Goal: Transaction & Acquisition: Purchase product/service

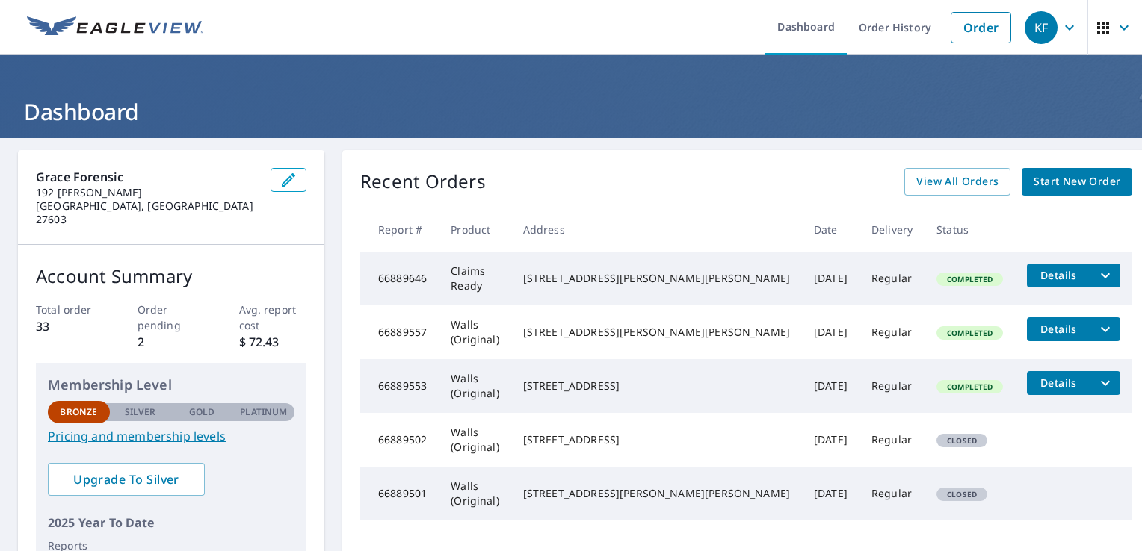
click at [1047, 181] on span "Start New Order" at bounding box center [1076, 182] width 87 height 19
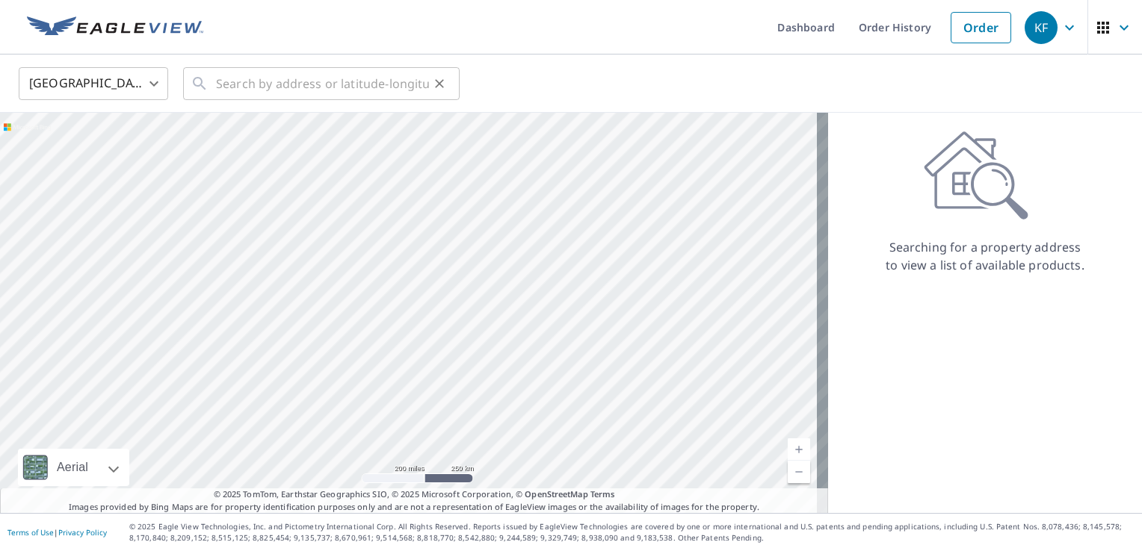
drag, startPoint x: 213, startPoint y: 76, endPoint x: 221, endPoint y: 76, distance: 8.2
click at [214, 76] on div "​" at bounding box center [321, 83] width 276 height 33
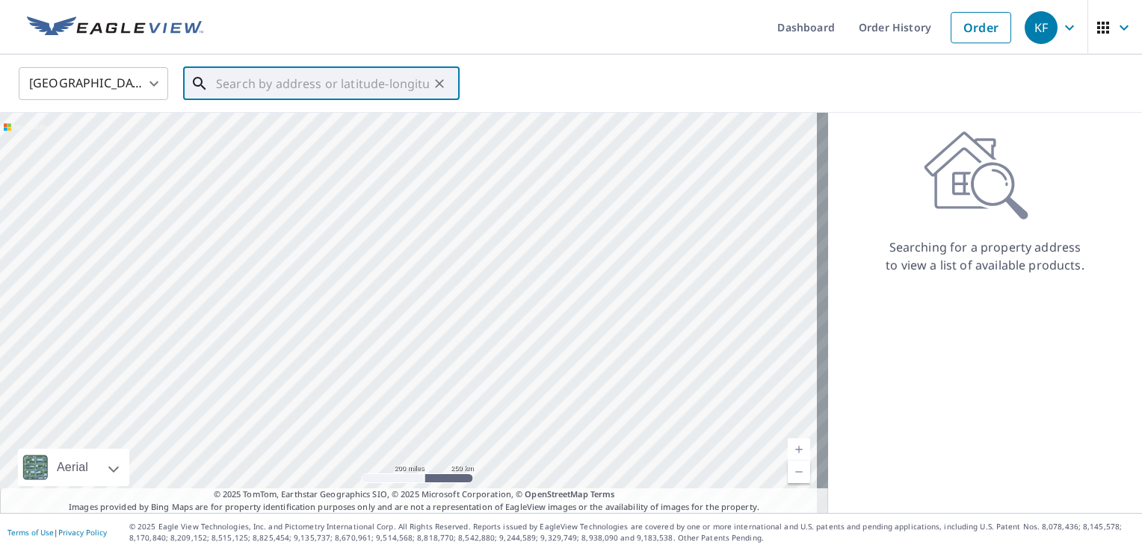
click at [223, 92] on input "text" at bounding box center [322, 84] width 213 height 42
paste input "[STREET_ADDRESS]"
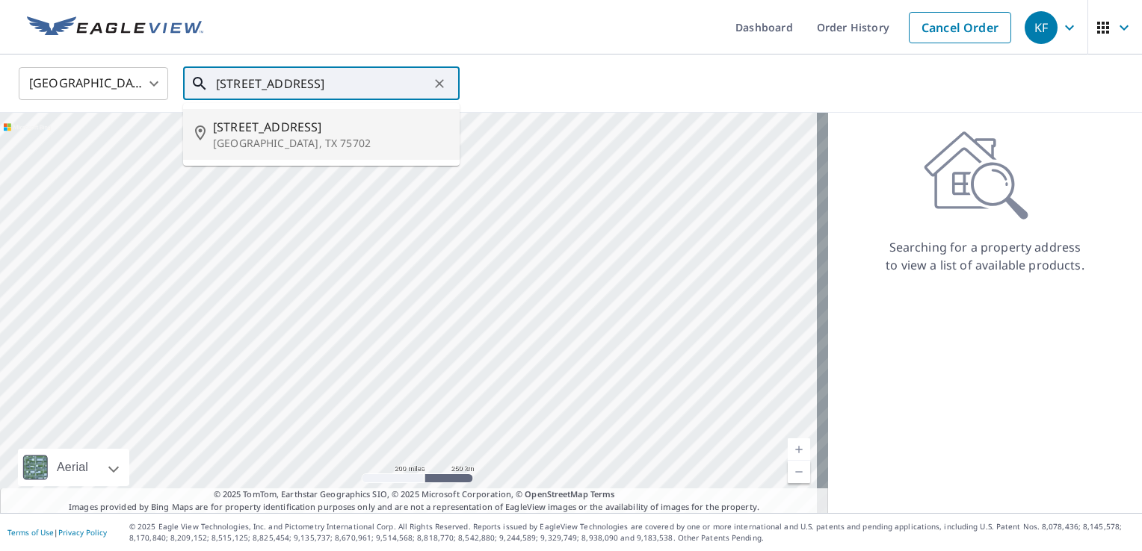
click at [253, 126] on span "[STREET_ADDRESS]" at bounding box center [330, 127] width 235 height 18
type input "[STREET_ADDRESS]"
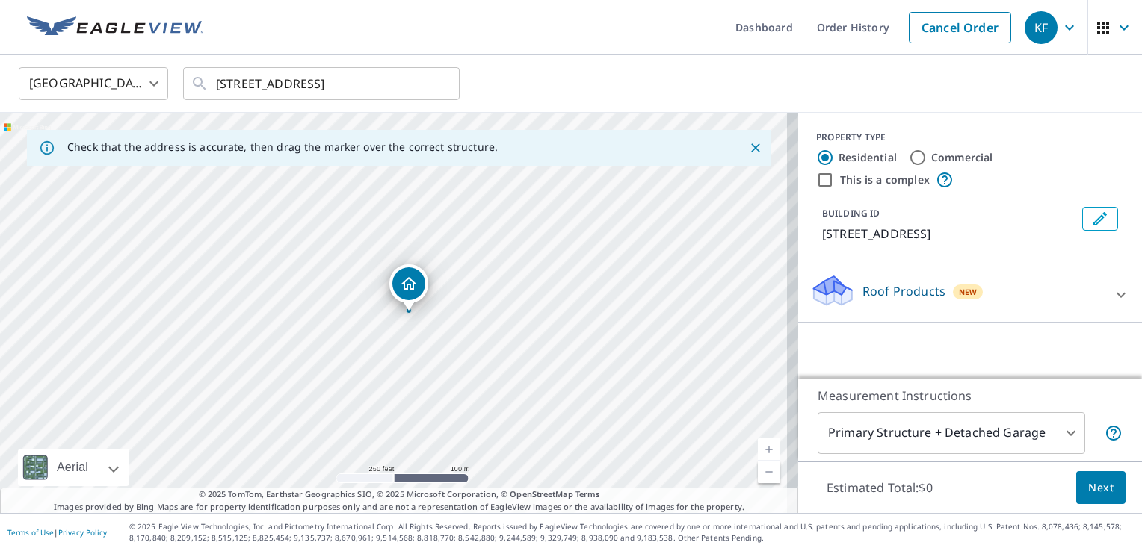
click at [1103, 297] on div at bounding box center [1121, 295] width 36 height 36
click at [909, 156] on input "Commercial" at bounding box center [918, 158] width 18 height 18
radio input "true"
type input "4"
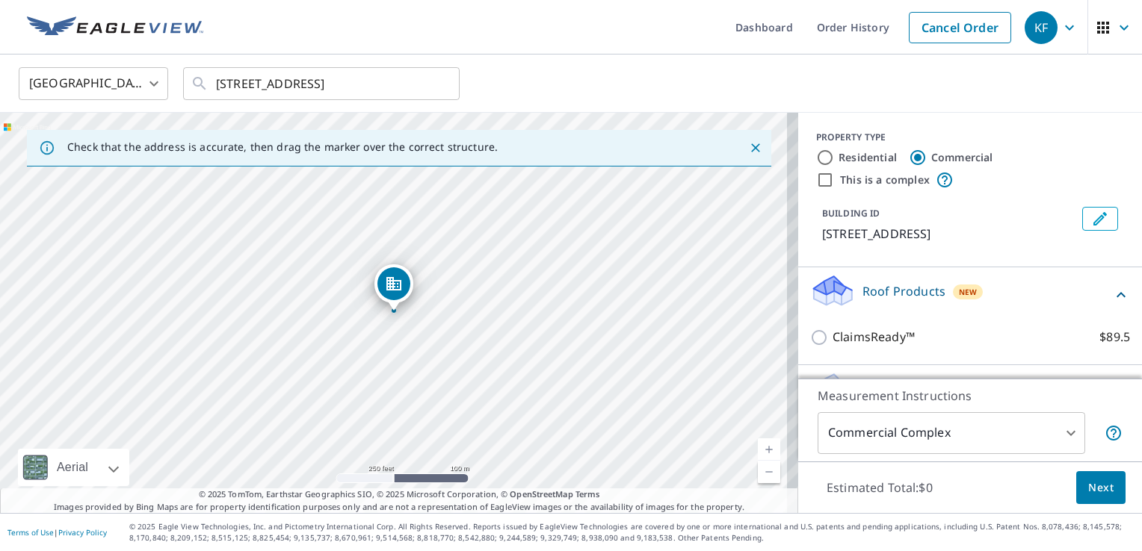
scroll to position [40, 0]
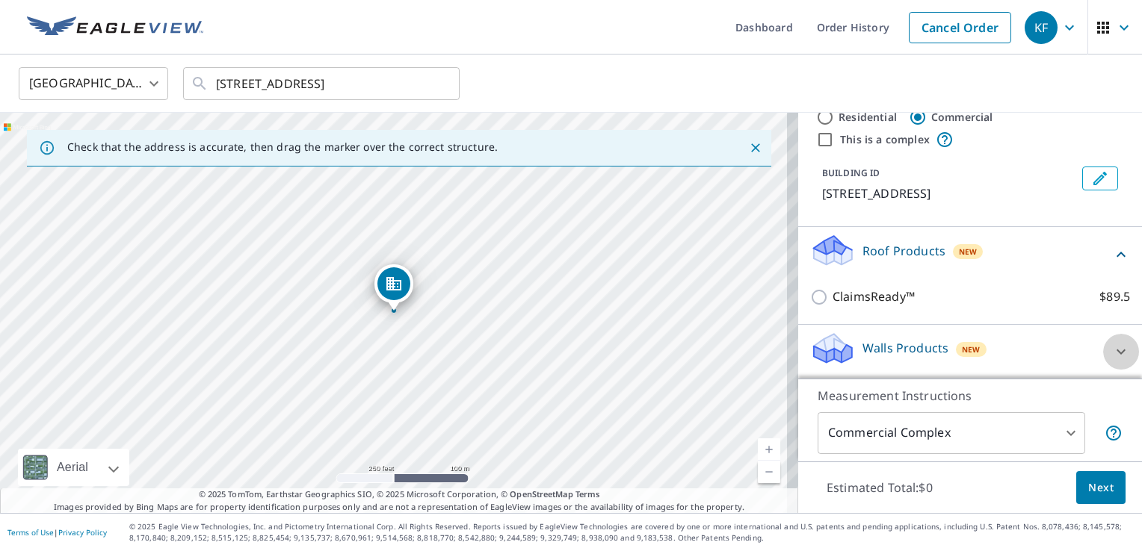
click at [1112, 349] on icon at bounding box center [1121, 352] width 18 height 18
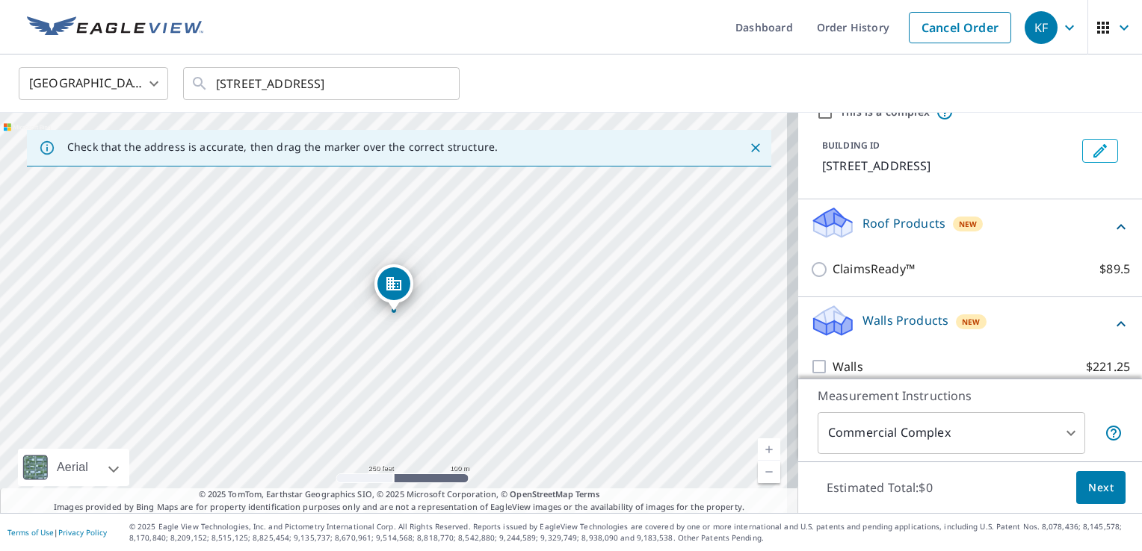
scroll to position [82, 0]
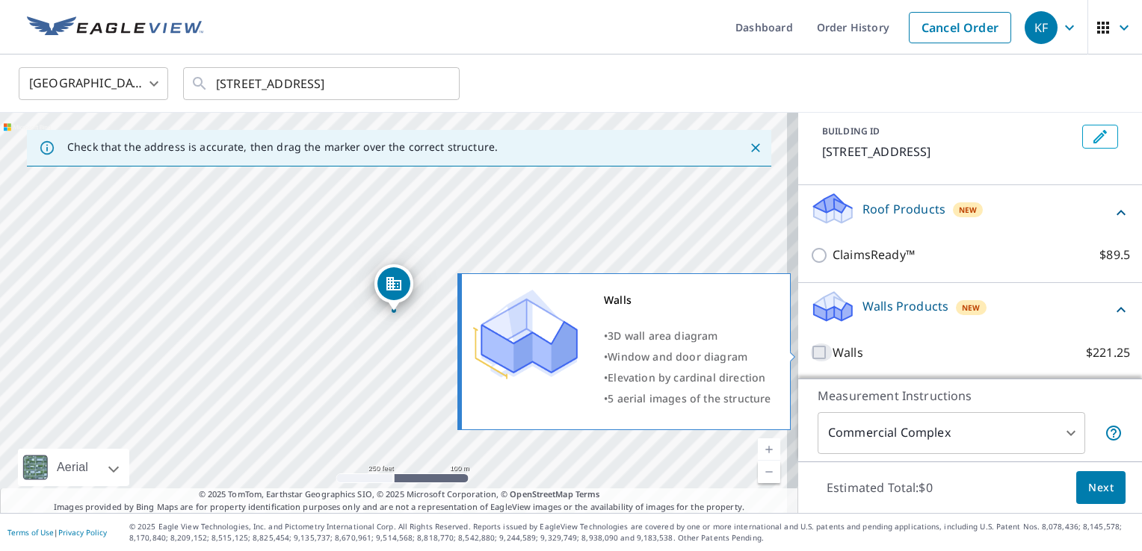
click at [810, 353] on input "Walls $221.25" at bounding box center [821, 353] width 22 height 18
checkbox input "true"
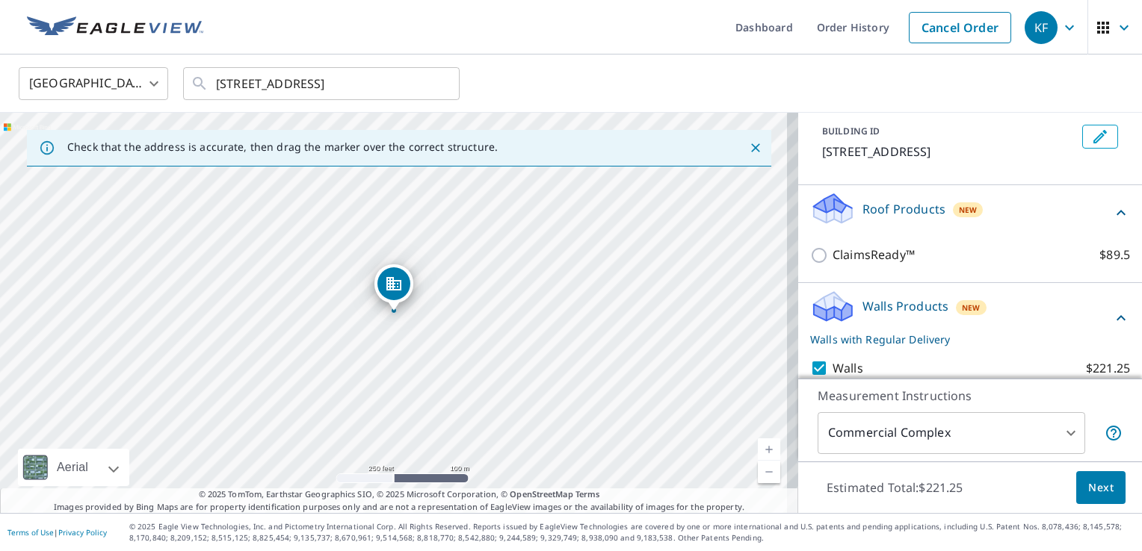
scroll to position [0, 0]
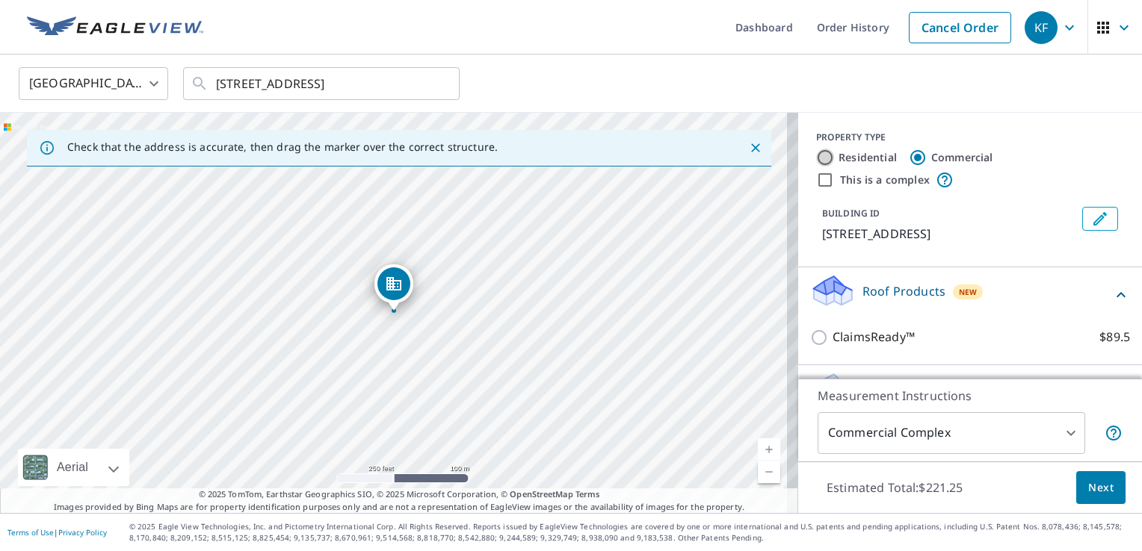
click at [816, 158] on input "Residential" at bounding box center [825, 158] width 18 height 18
radio input "true"
type input "1"
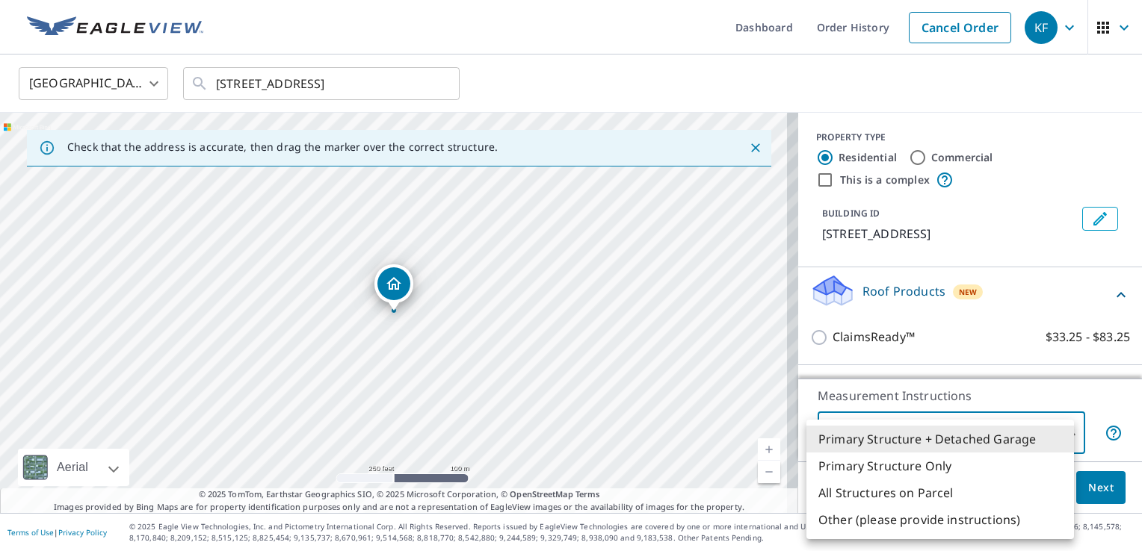
click at [909, 436] on body "KF KF Dashboard Order History Cancel Order KF United States US ​ [STREET_ADDRES…" at bounding box center [571, 275] width 1142 height 551
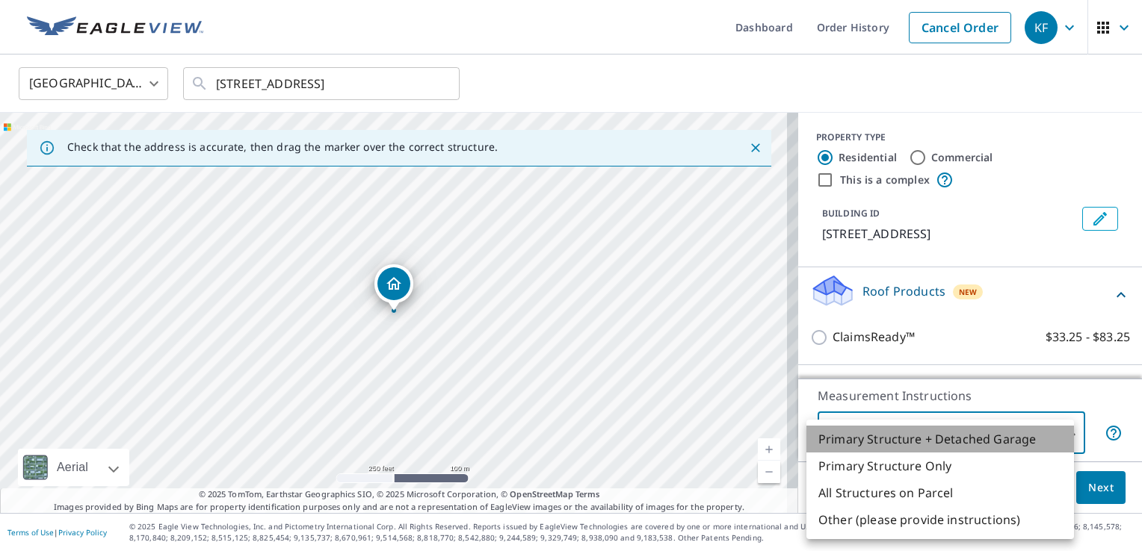
click at [909, 436] on li "Primary Structure + Detached Garage" at bounding box center [939, 439] width 267 height 27
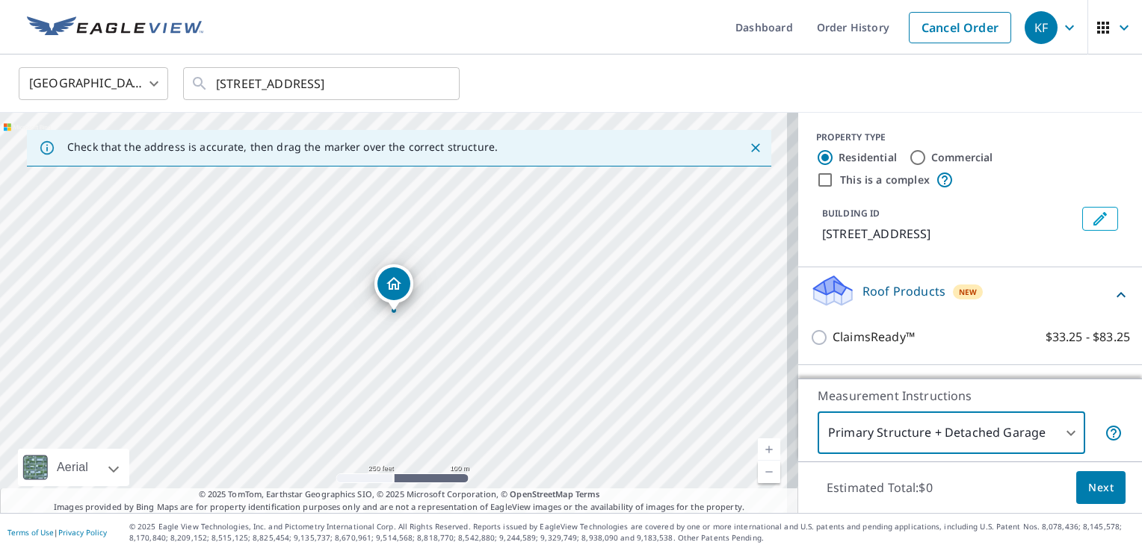
click at [816, 185] on input "This is a complex" at bounding box center [825, 180] width 18 height 18
checkbox input "true"
radio input "false"
radio input "true"
type input "4"
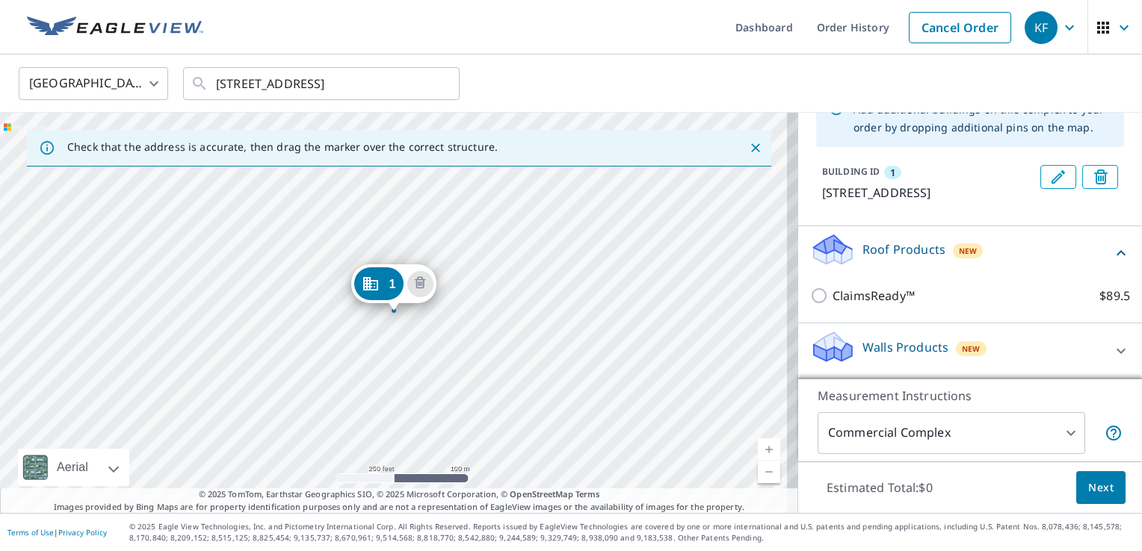
scroll to position [128, 0]
click at [1018, 353] on div "Walls Products New" at bounding box center [956, 351] width 293 height 43
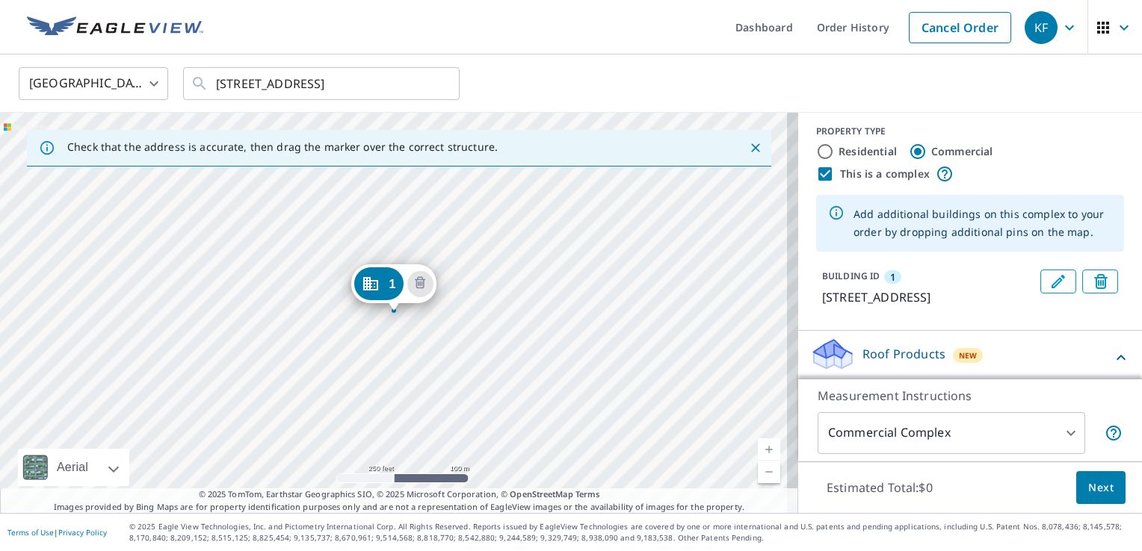
scroll to position [0, 0]
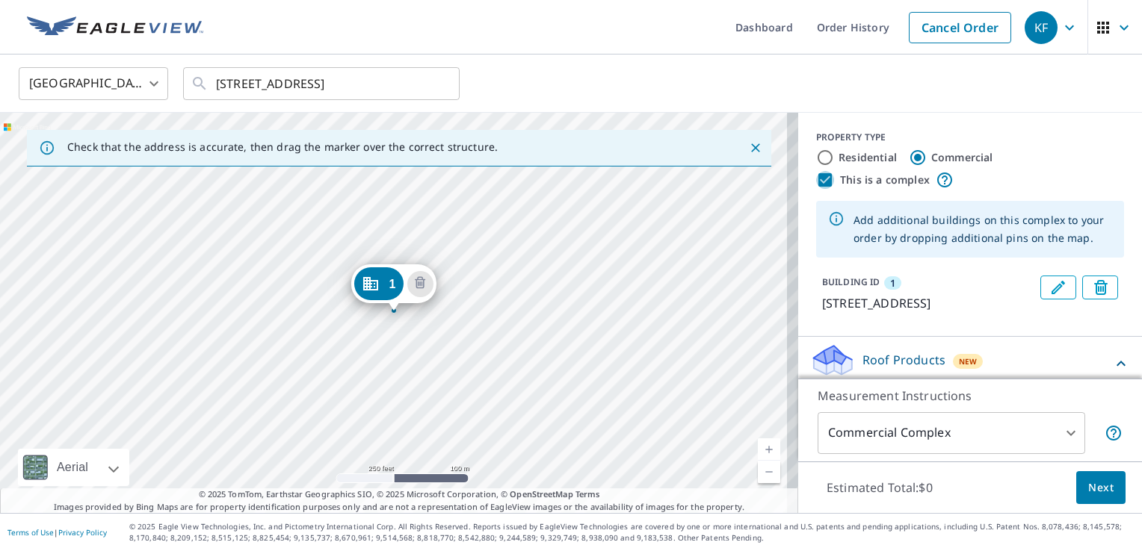
click at [821, 181] on input "This is a complex" at bounding box center [825, 180] width 18 height 18
checkbox input "false"
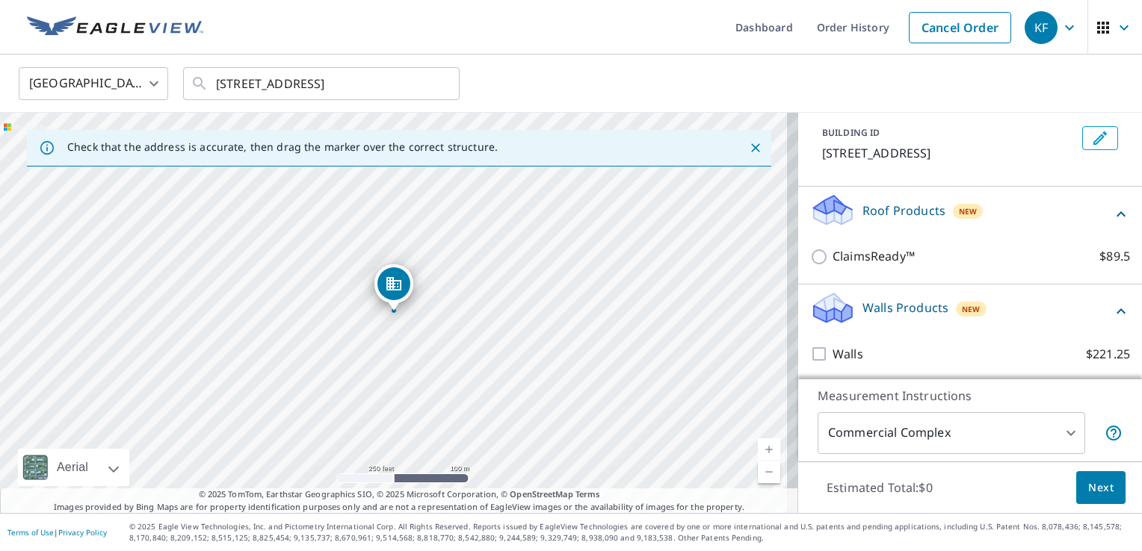
scroll to position [82, 0]
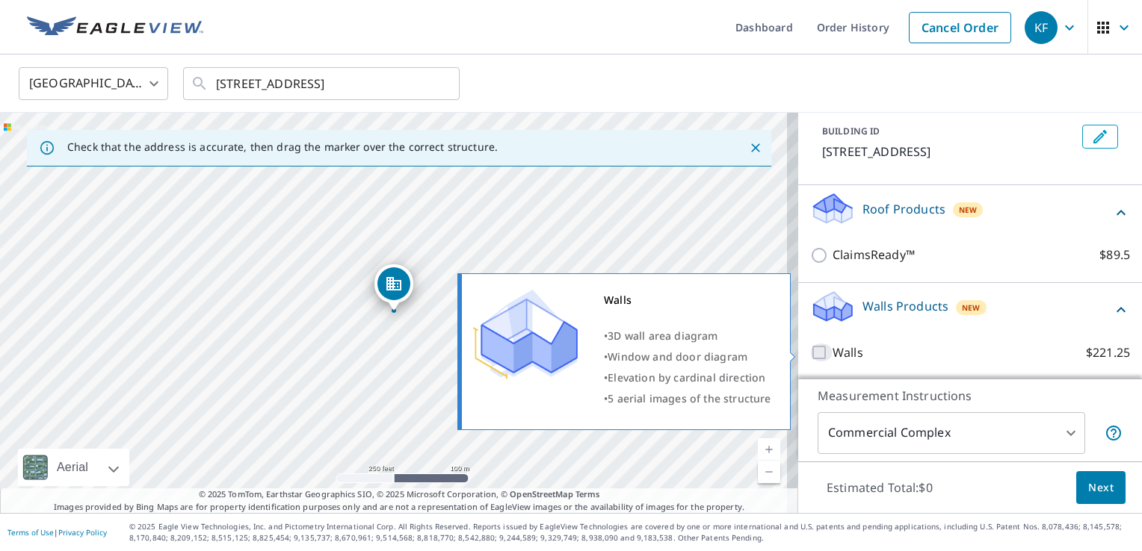
click at [810, 350] on input "Walls $221.25" at bounding box center [821, 353] width 22 height 18
checkbox input "true"
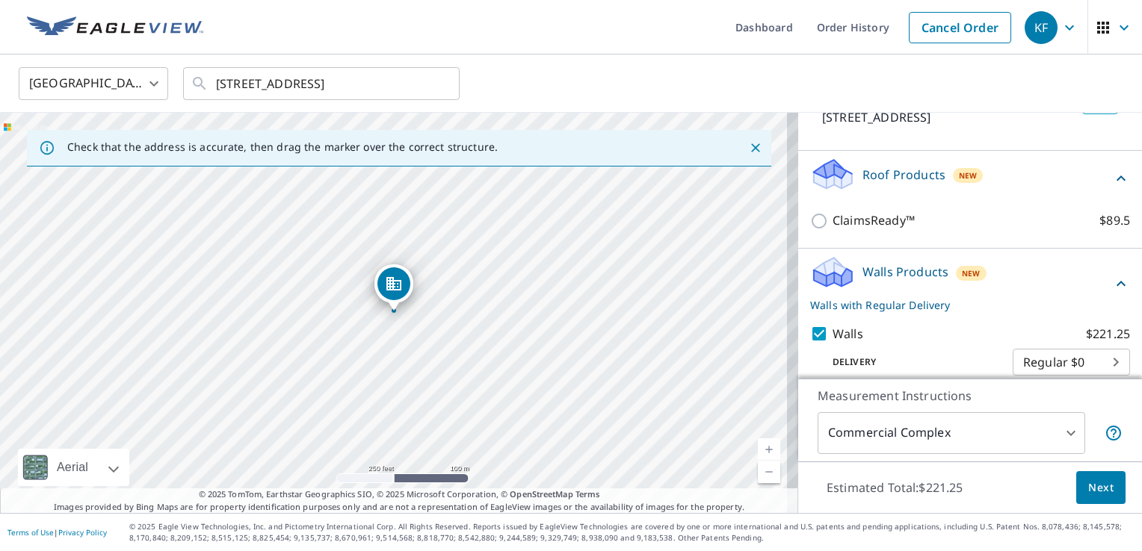
scroll to position [132, 0]
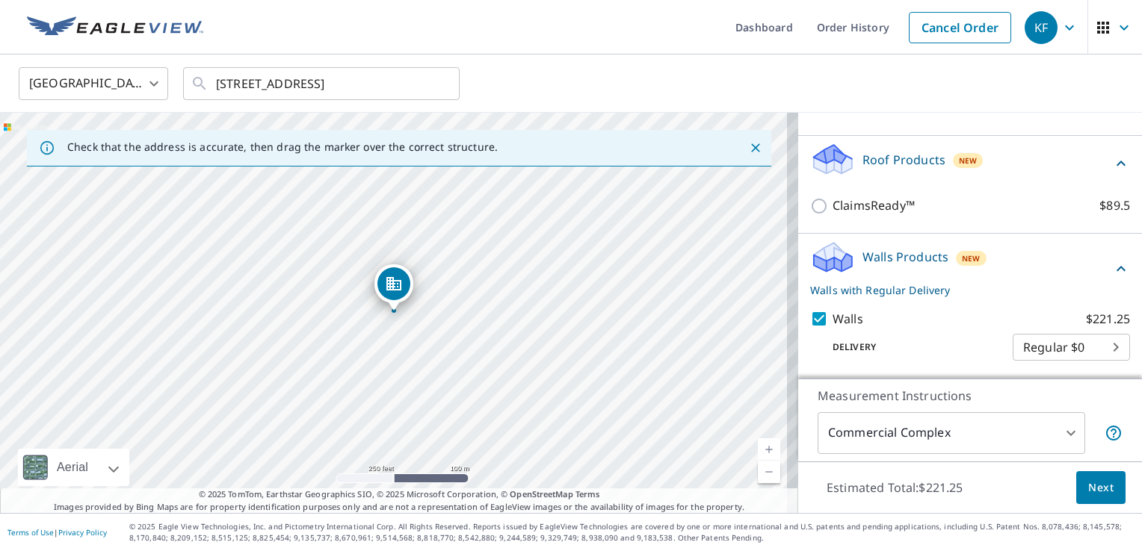
click at [1086, 346] on body "KF KF Dashboard Order History Cancel Order KF United States US ​ [STREET_ADDRES…" at bounding box center [571, 275] width 1142 height 551
click at [1045, 344] on ul "Regular $0" at bounding box center [1048, 346] width 117 height 39
click at [917, 436] on div at bounding box center [571, 275] width 1142 height 551
click at [917, 436] on body "KF KF Dashboard Order History Cancel Order KF United States US ​ [STREET_ADDRES…" at bounding box center [571, 275] width 1142 height 551
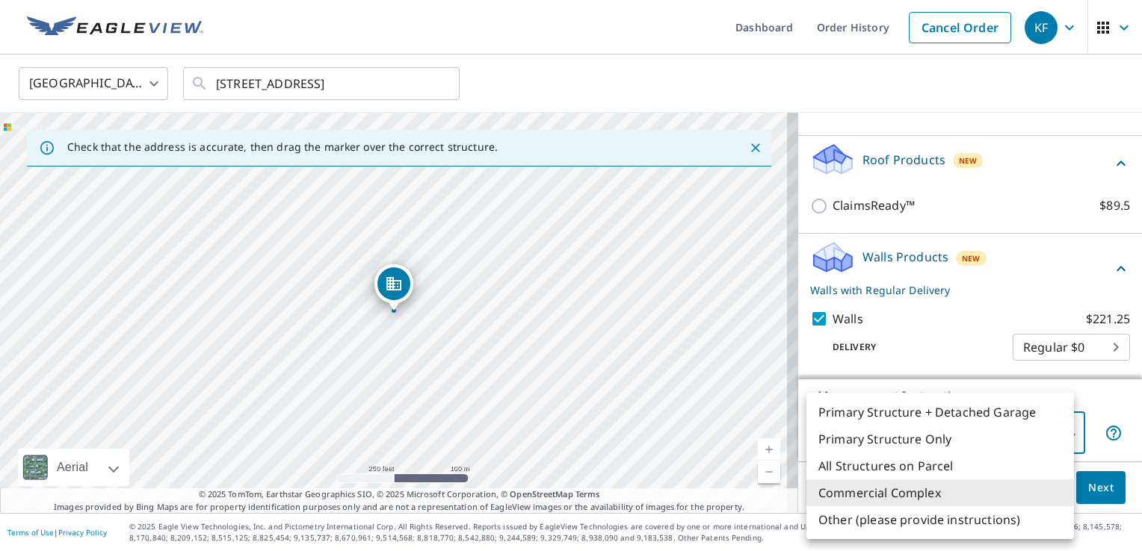
click at [884, 489] on li "Commercial Complex" at bounding box center [939, 493] width 267 height 27
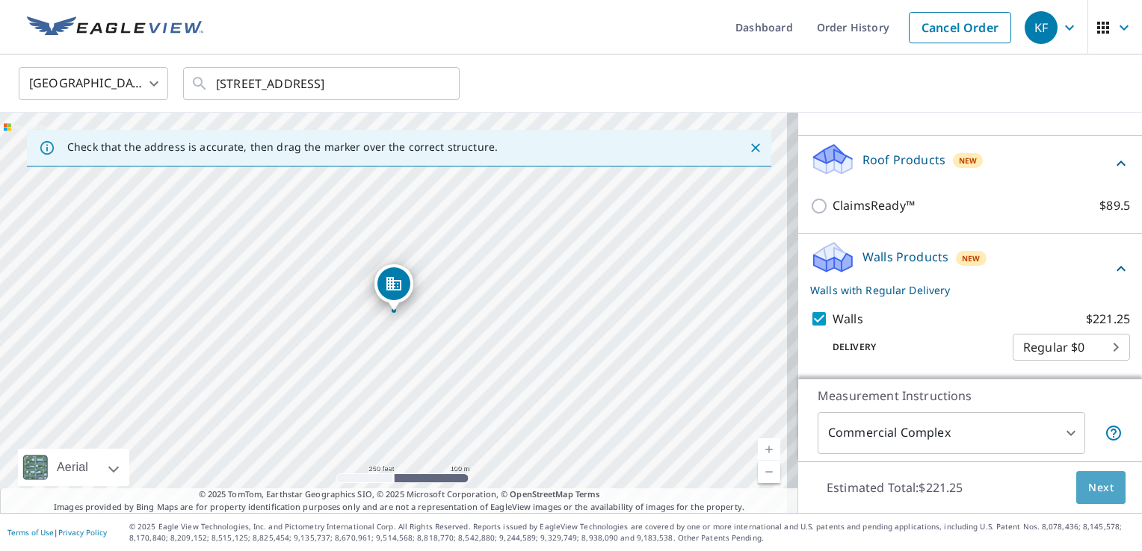
click at [1093, 489] on span "Next" at bounding box center [1100, 488] width 25 height 19
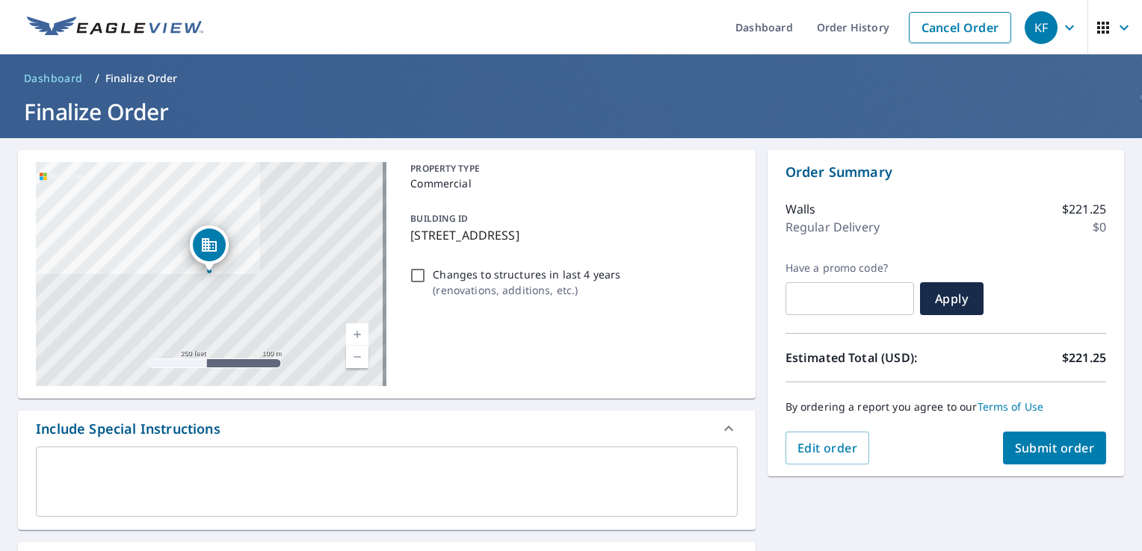
click at [9, 76] on header "Dashboard / Finalize Order Finalize Order" at bounding box center [571, 97] width 1142 height 84
click at [37, 81] on span "Dashboard" at bounding box center [53, 78] width 59 height 15
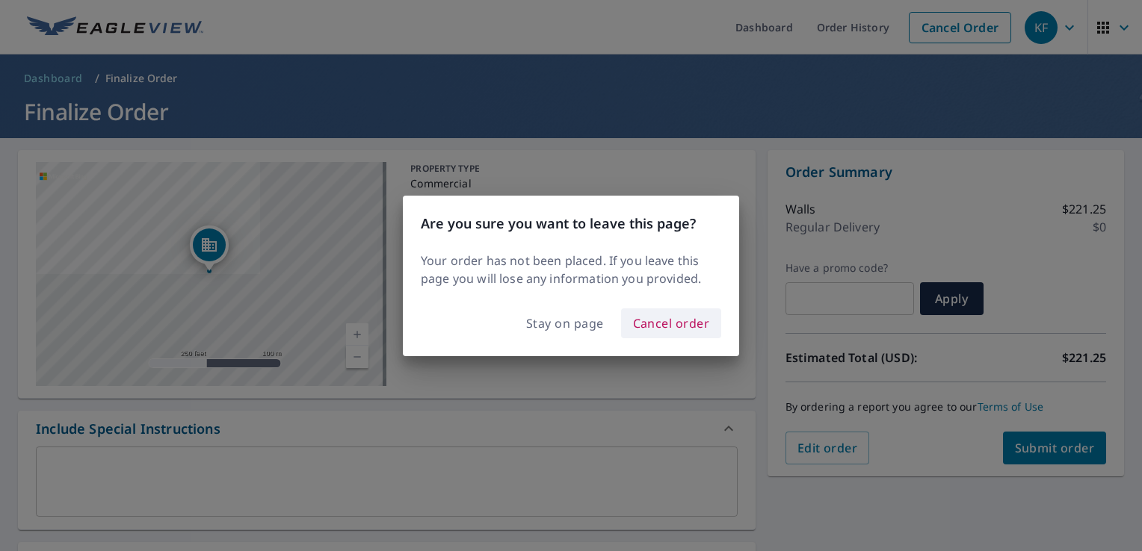
click at [681, 318] on span "Cancel order" at bounding box center [671, 323] width 77 height 21
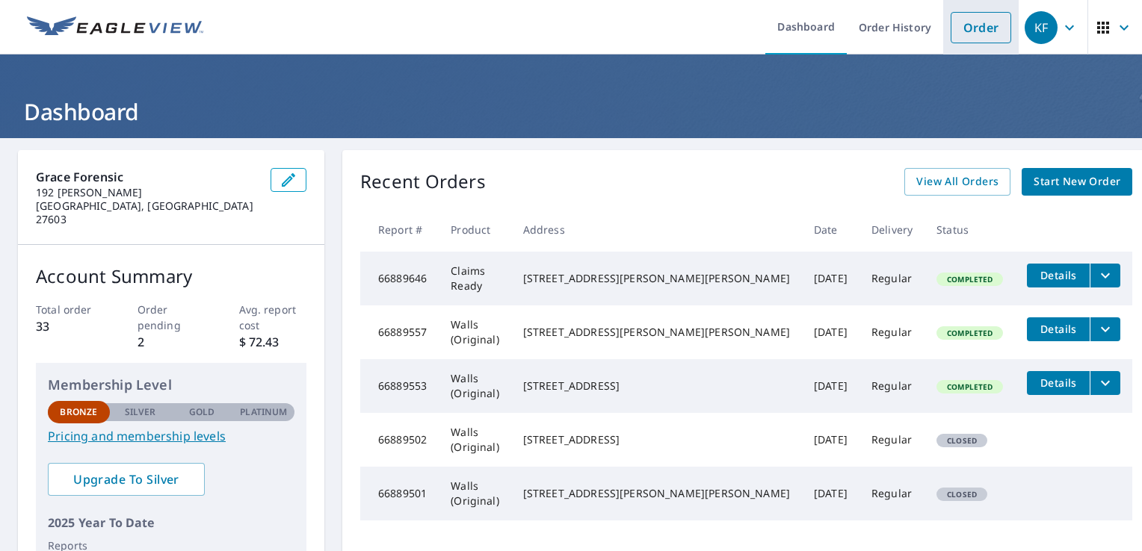
click at [954, 30] on link "Order" at bounding box center [980, 27] width 61 height 31
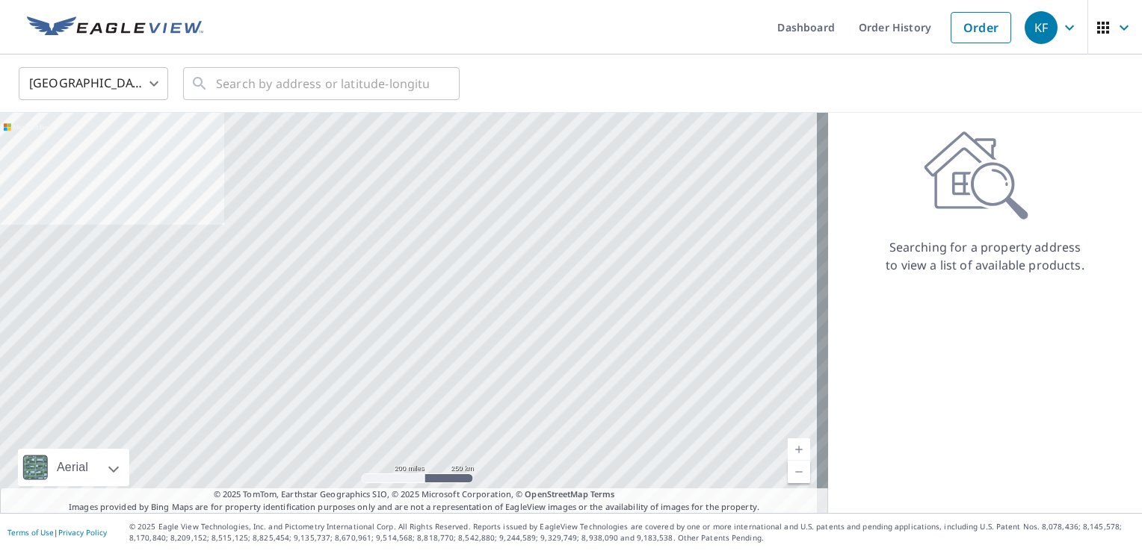
click at [527, 34] on ul "Dashboard Order History Order" at bounding box center [615, 27] width 806 height 55
